Goal: Task Accomplishment & Management: Manage account settings

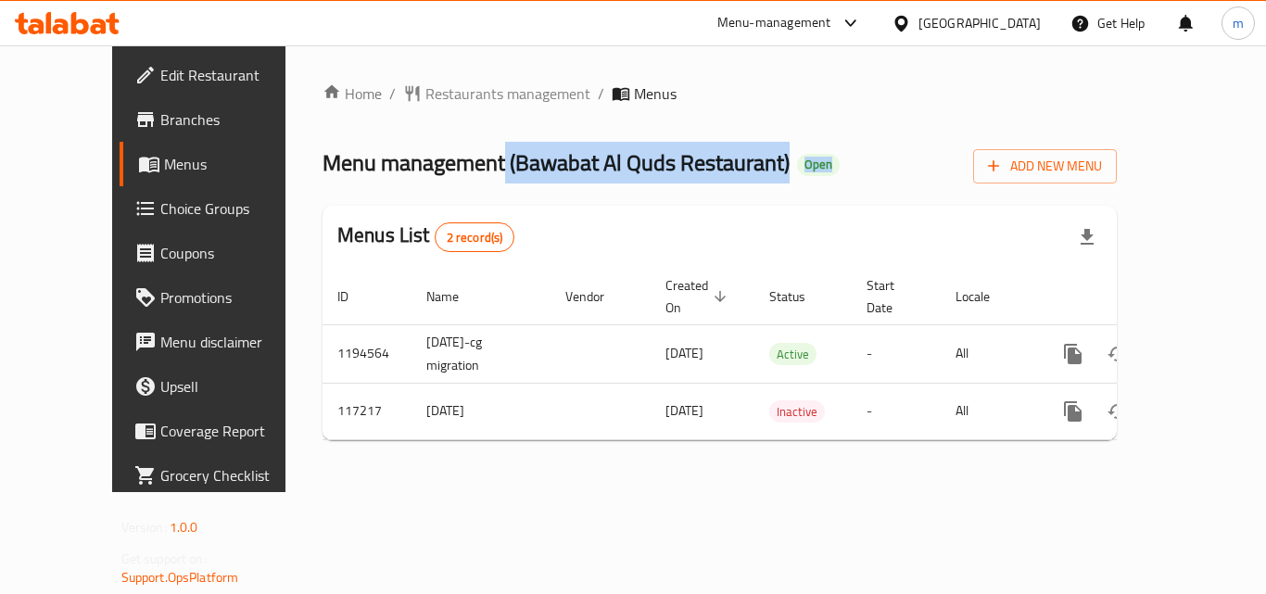
drag, startPoint x: 434, startPoint y: 157, endPoint x: 731, endPoint y: 176, distance: 298.0
click at [731, 176] on h2 "Menu management ( Bawabat Al Quds Restaurant ) Open" at bounding box center [580, 163] width 517 height 30
copy h2 "( Bawabat Al Quds Restaurant ) Open"
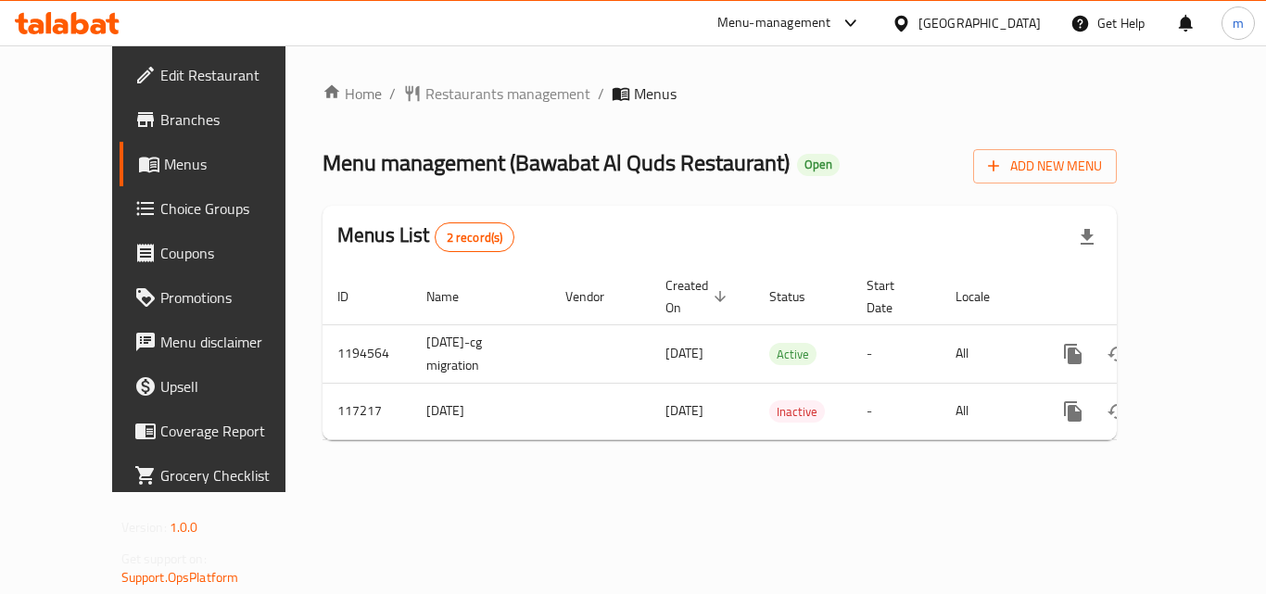
click at [960, 23] on div "[GEOGRAPHIC_DATA]" at bounding box center [979, 23] width 122 height 20
click at [122, 4] on div "Menu-management United Arab Emirates Get Help m" at bounding box center [633, 23] width 1266 height 44
click at [97, 25] on icon at bounding box center [99, 27] width 16 height 16
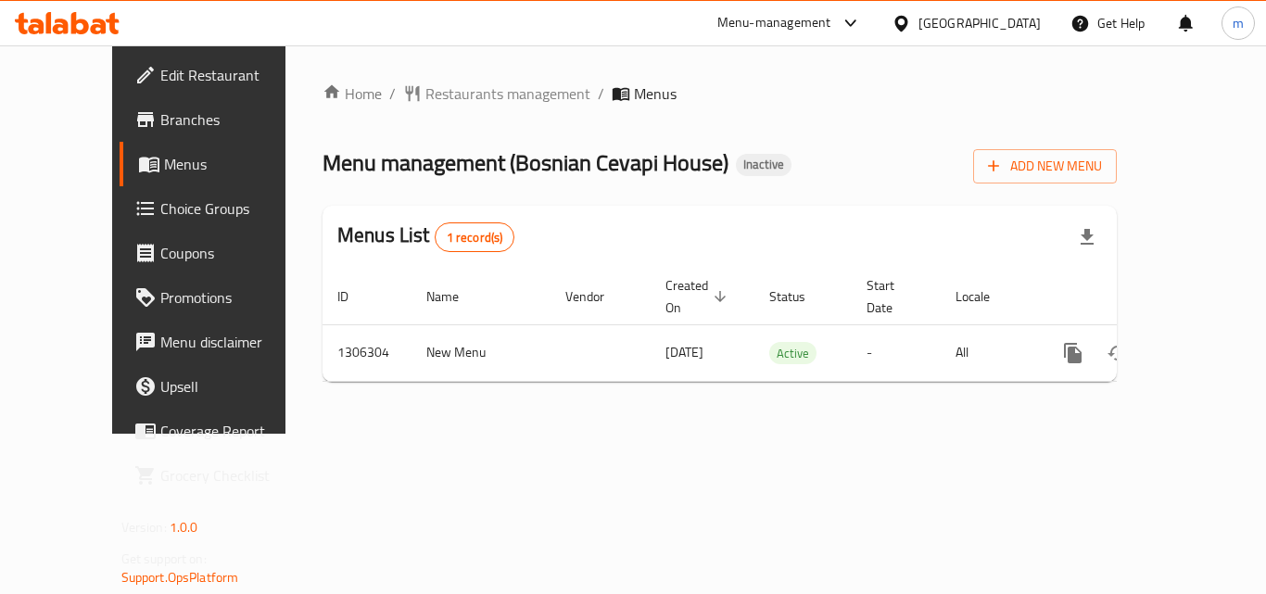
click at [131, 23] on div at bounding box center [67, 23] width 134 height 37
click at [89, 29] on icon at bounding box center [67, 23] width 105 height 22
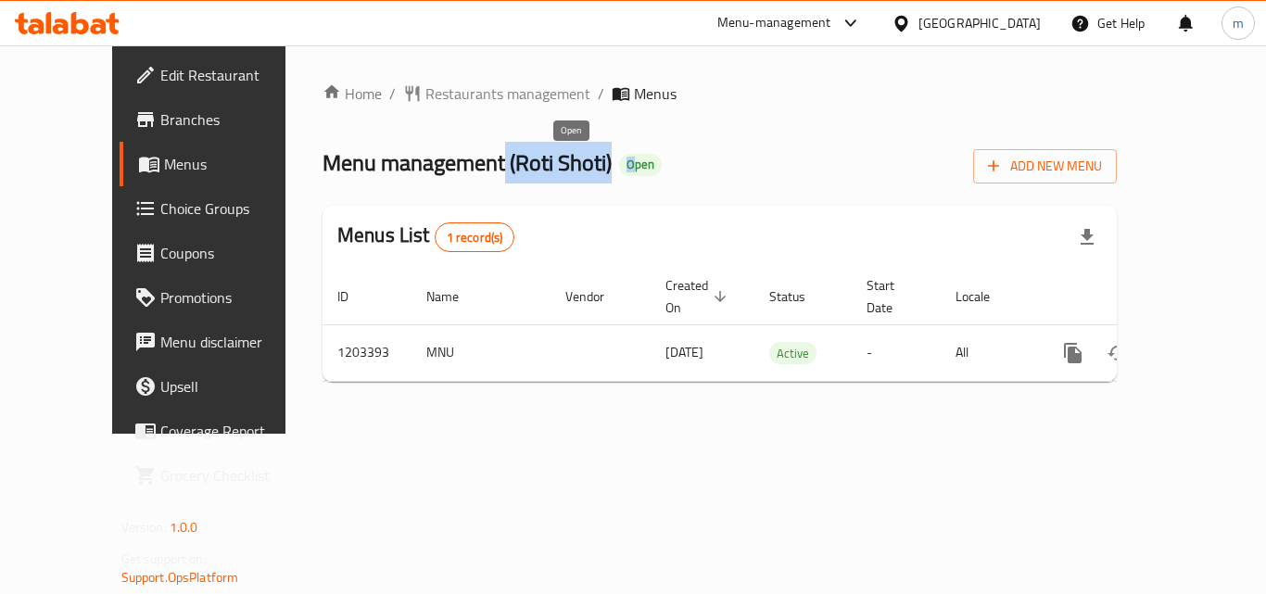
drag, startPoint x: 448, startPoint y: 155, endPoint x: 569, endPoint y: 158, distance: 121.4
click at [569, 158] on h2 "Menu management ( Roti Shoti ) Open" at bounding box center [491, 163] width 339 height 30
copy h2 "( Roti Shoti ) O"
click at [1010, 32] on div "[GEOGRAPHIC_DATA]" at bounding box center [979, 23] width 122 height 20
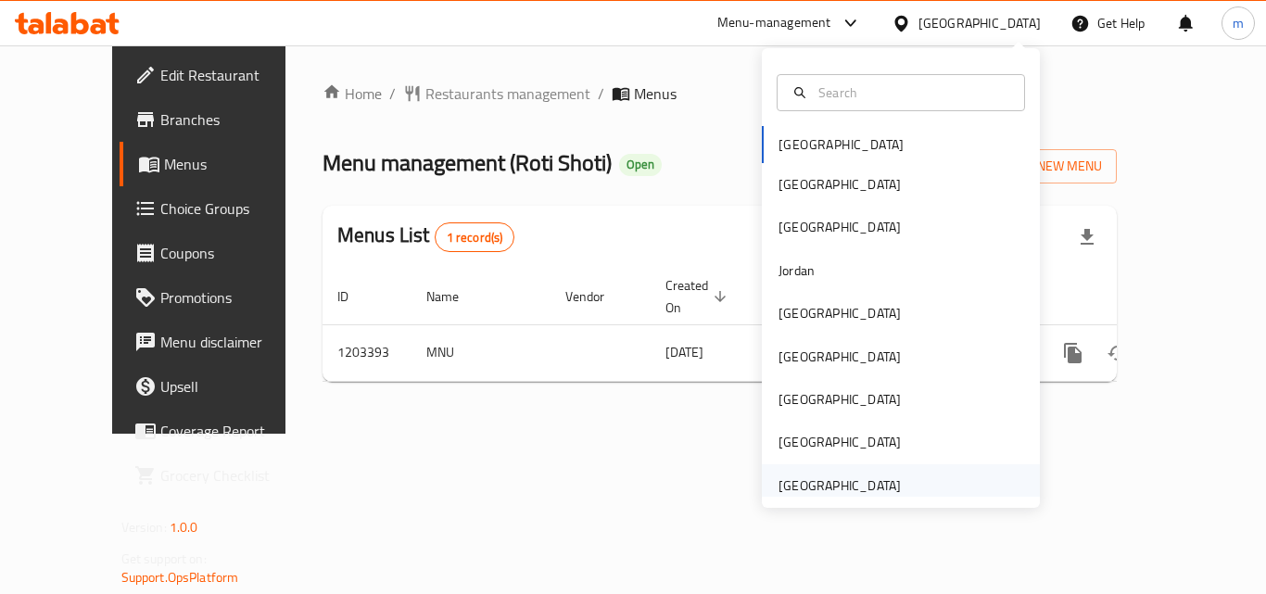
click at [810, 487] on div "[GEOGRAPHIC_DATA]" at bounding box center [839, 485] width 122 height 20
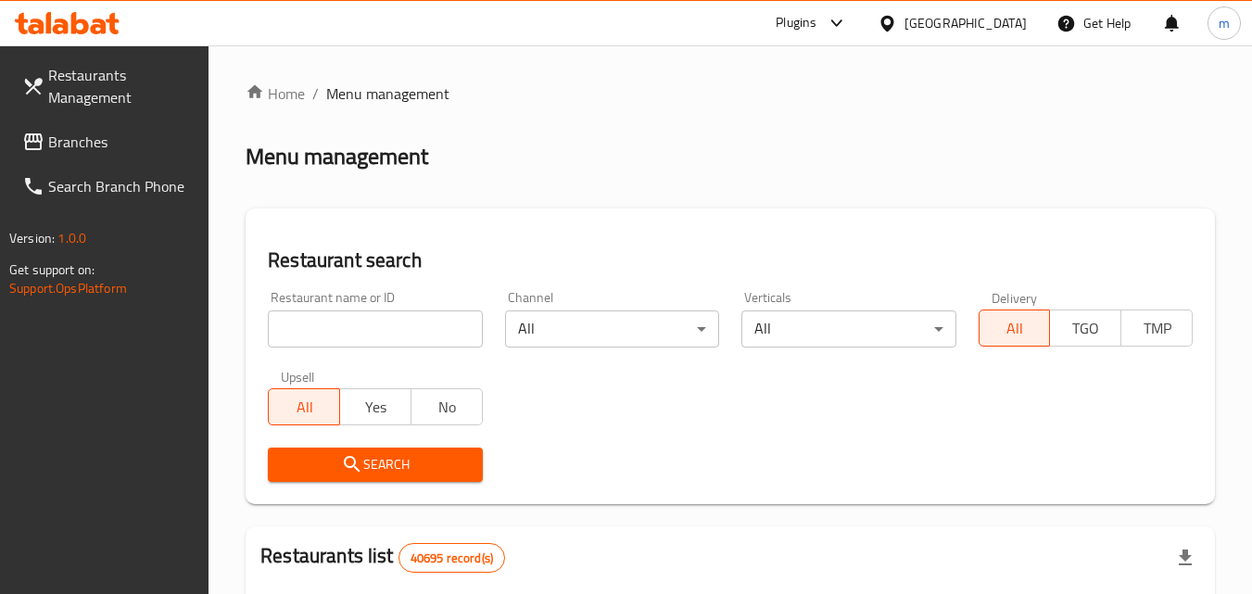
drag, startPoint x: 63, startPoint y: 86, endPoint x: 74, endPoint y: 89, distance: 11.5
click at [63, 86] on span "Restaurants Management" at bounding box center [121, 86] width 146 height 44
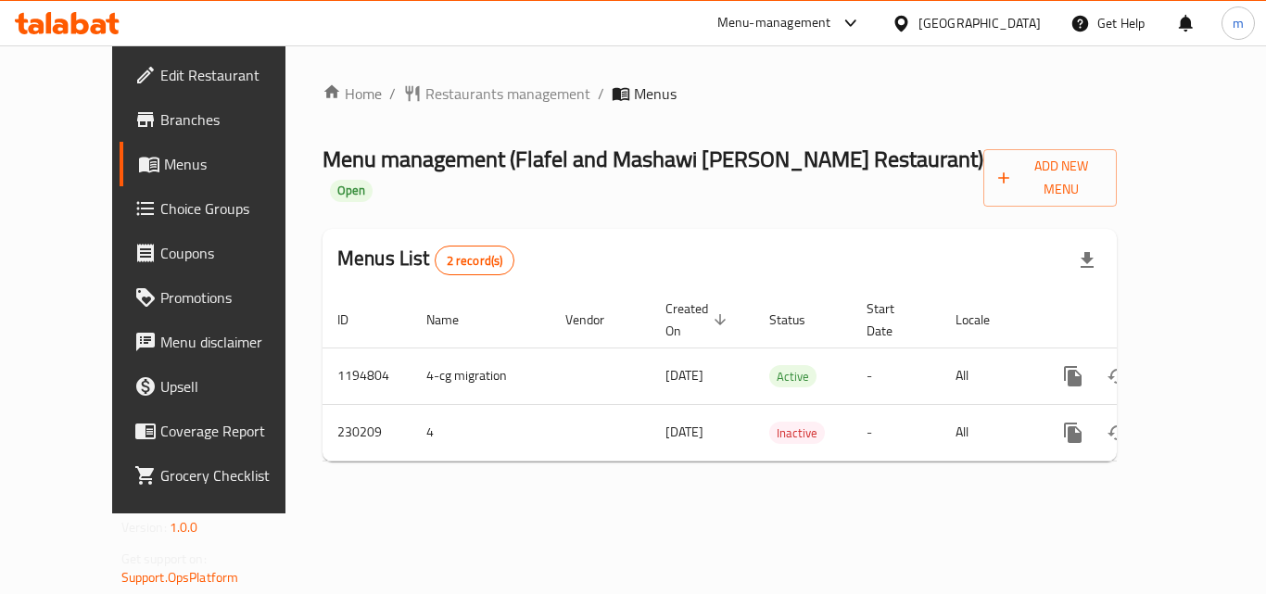
click at [986, 21] on div "[GEOGRAPHIC_DATA]" at bounding box center [979, 23] width 122 height 20
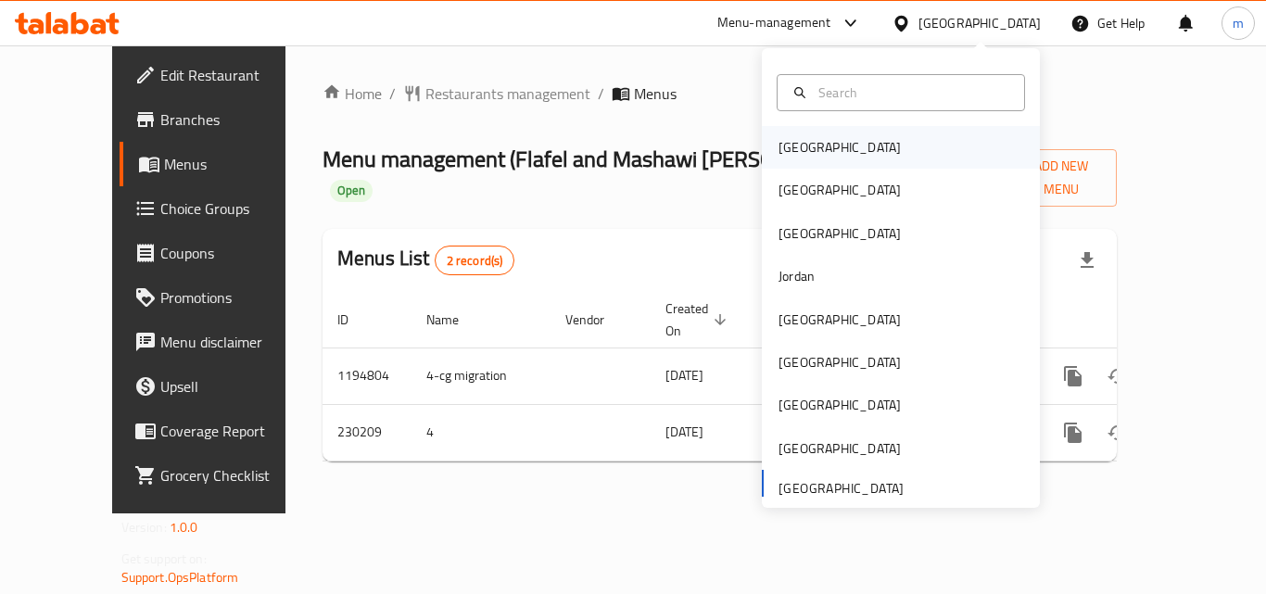
click at [791, 147] on div "[GEOGRAPHIC_DATA]" at bounding box center [839, 147] width 122 height 20
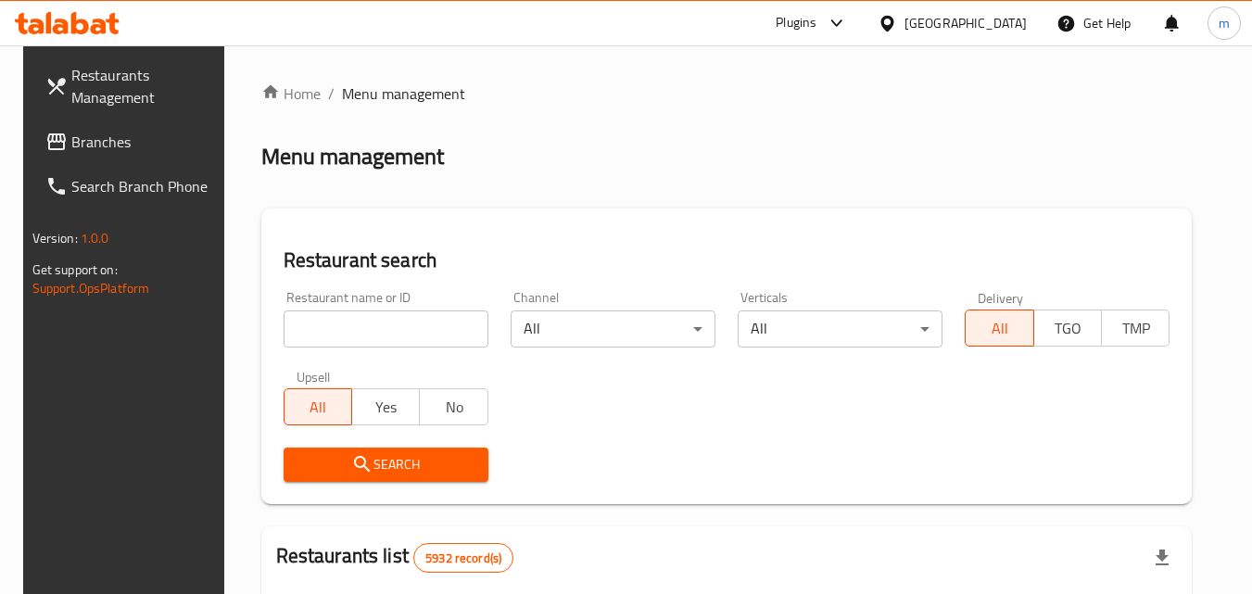
click at [997, 20] on div "[GEOGRAPHIC_DATA]" at bounding box center [965, 23] width 122 height 20
click at [93, 140] on span "Branches" at bounding box center [144, 142] width 146 height 22
